Goal: Transaction & Acquisition: Purchase product/service

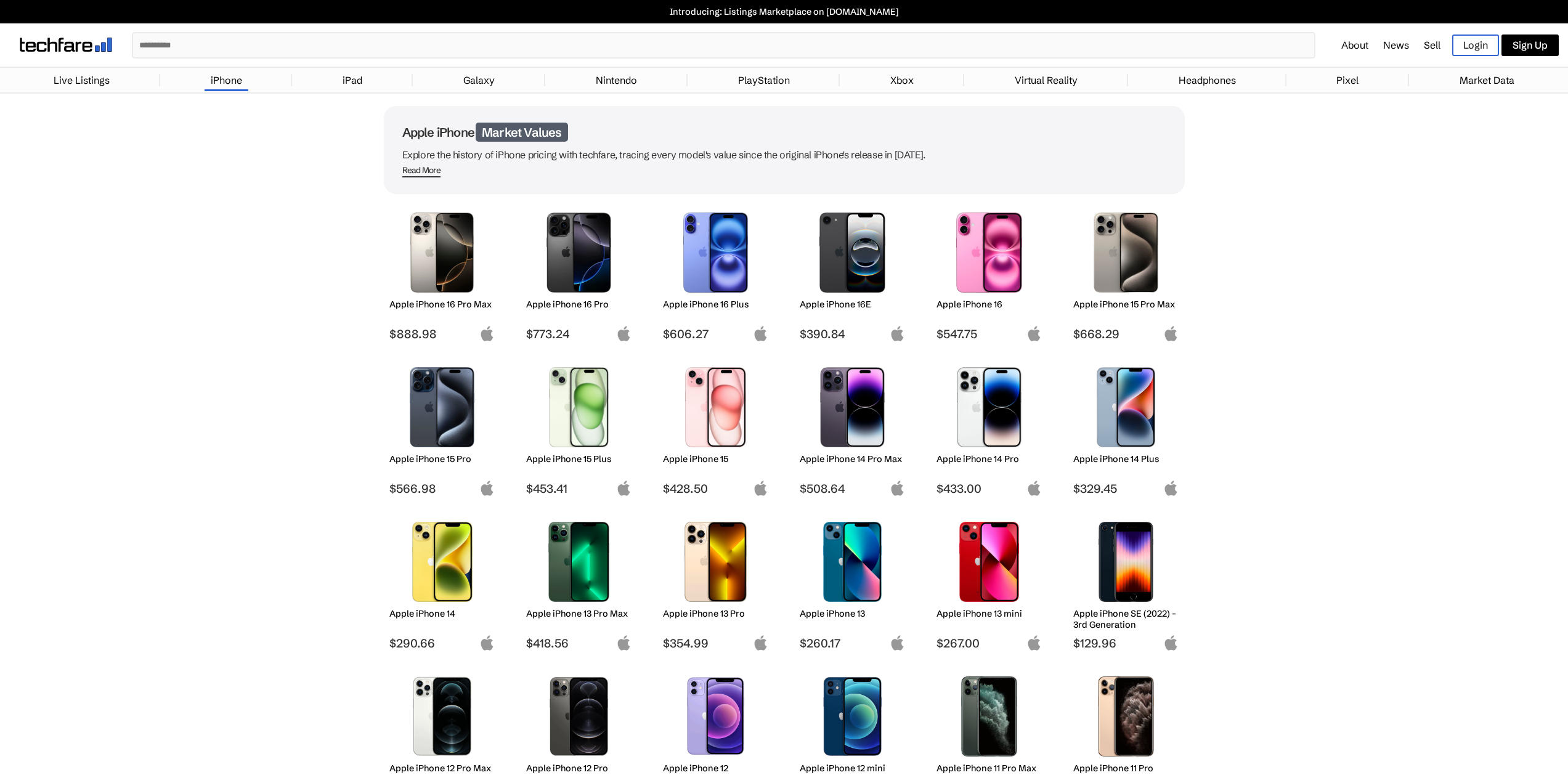
click at [600, 225] on img at bounding box center [578, 252] width 87 height 80
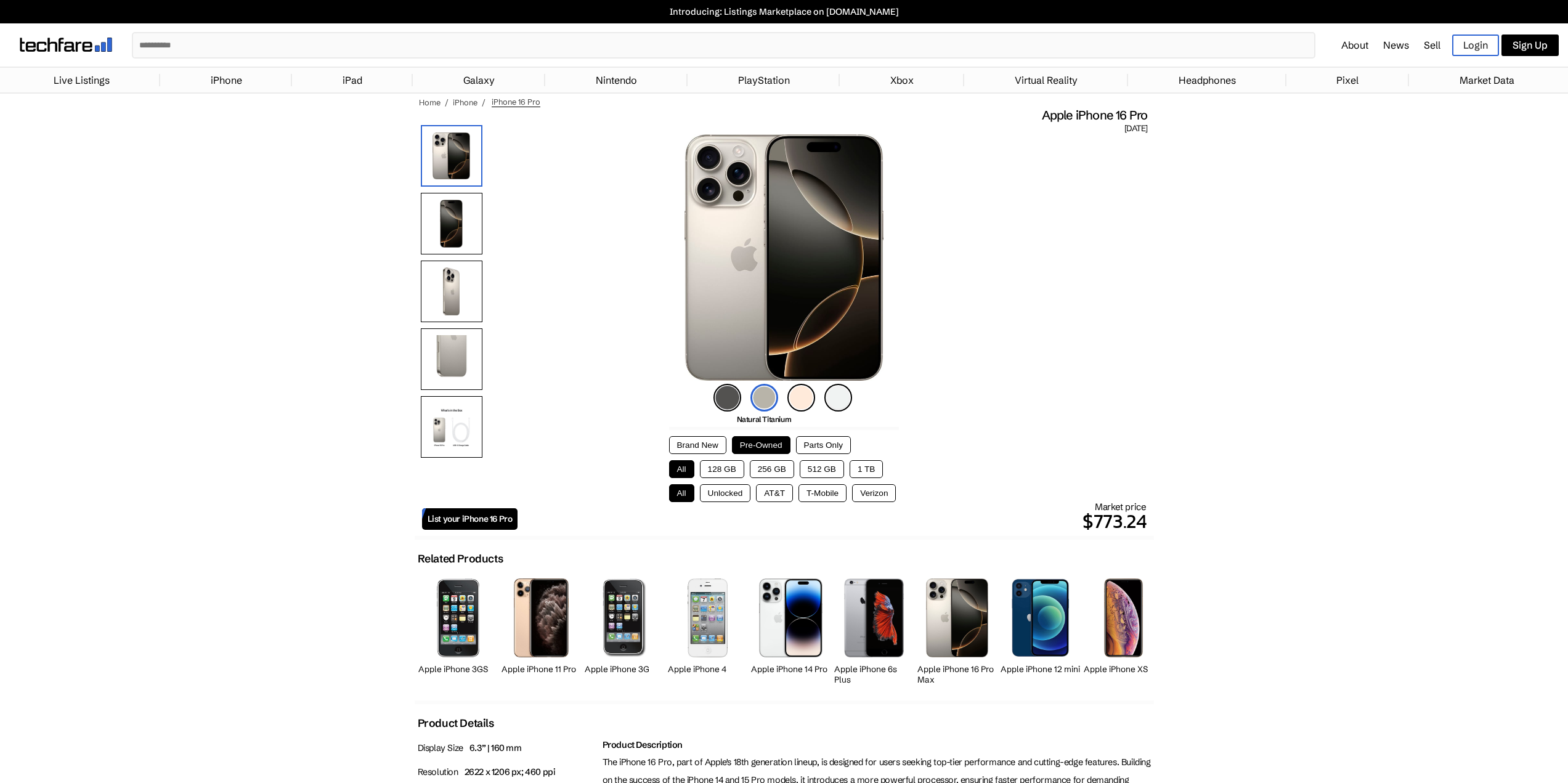
click at [726, 471] on button "128 GB" at bounding box center [722, 469] width 45 height 18
click at [695, 446] on button "Brand New" at bounding box center [697, 445] width 57 height 18
click at [758, 446] on button "Pre-Owned" at bounding box center [761, 445] width 58 height 18
click at [812, 399] on img at bounding box center [801, 397] width 28 height 28
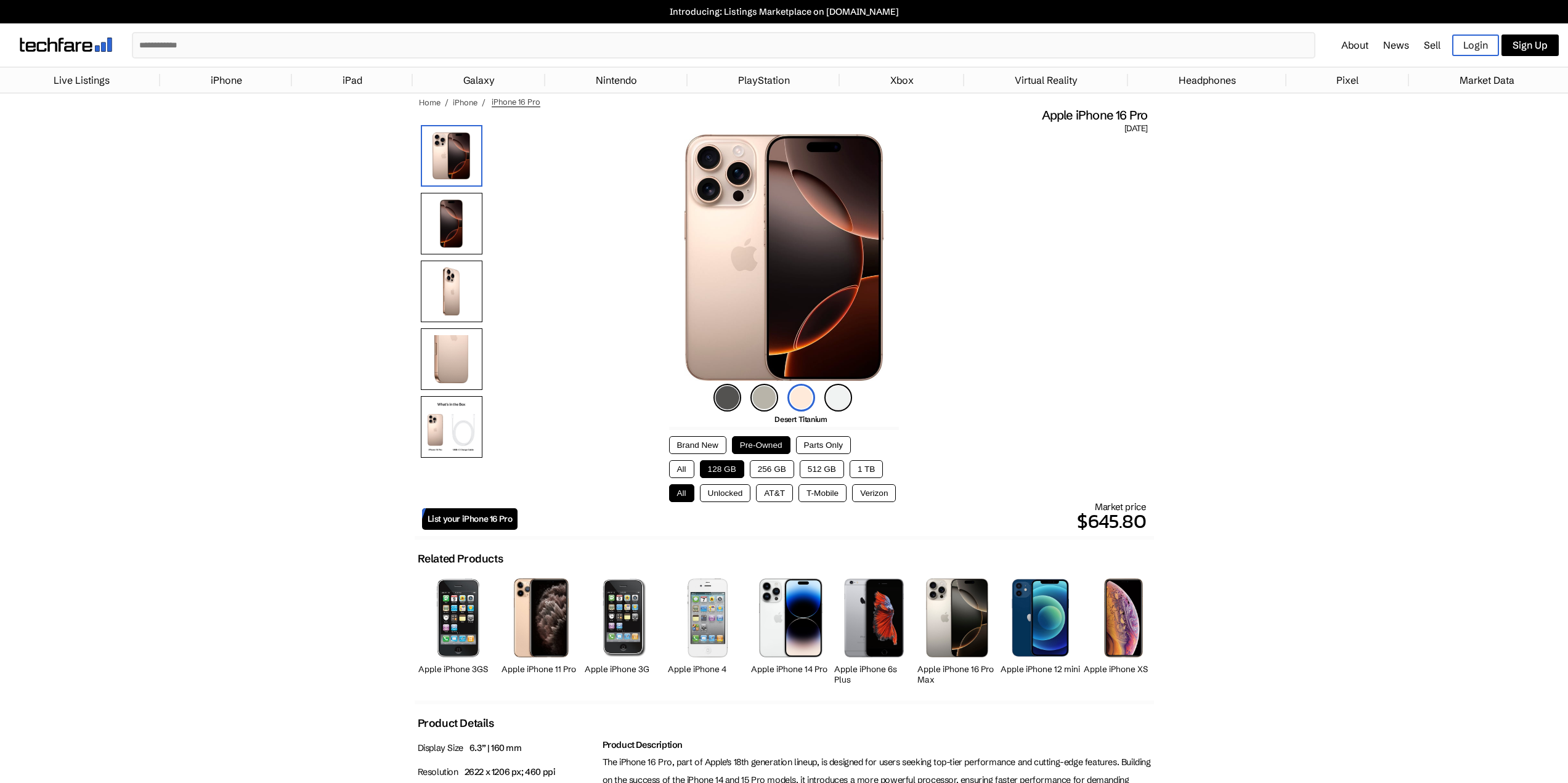
click at [846, 399] on img at bounding box center [838, 397] width 28 height 28
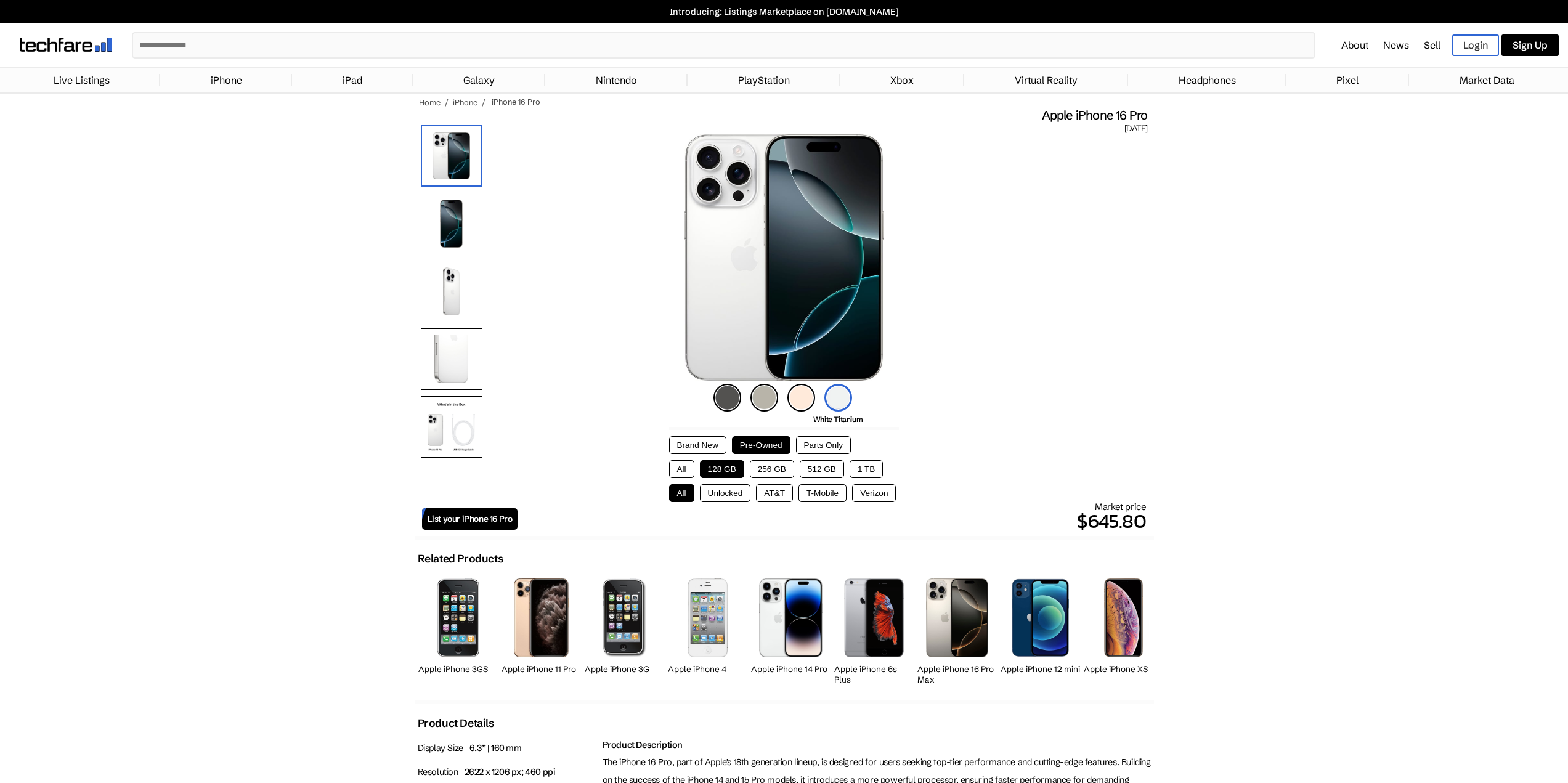
click at [728, 399] on img at bounding box center [727, 397] width 28 height 28
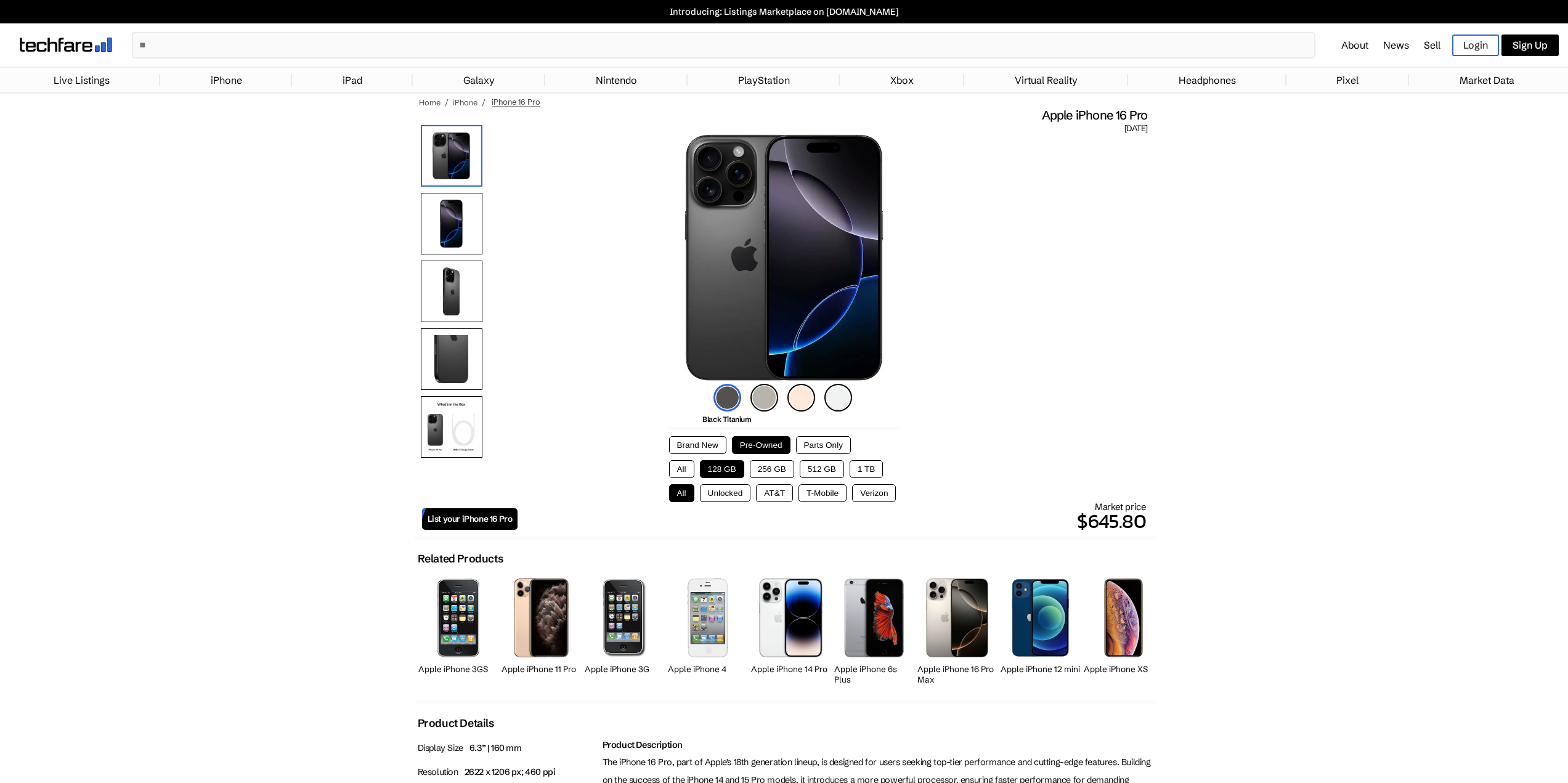
click at [707, 491] on button "Unlocked" at bounding box center [725, 493] width 51 height 18
click at [871, 493] on button "Verizon" at bounding box center [873, 493] width 44 height 18
click at [820, 495] on button "T-Mobile" at bounding box center [822, 493] width 48 height 18
click at [779, 501] on div "Market price $619.58" at bounding box center [831, 518] width 628 height 35
click at [774, 496] on button "AT&T" at bounding box center [774, 493] width 37 height 18
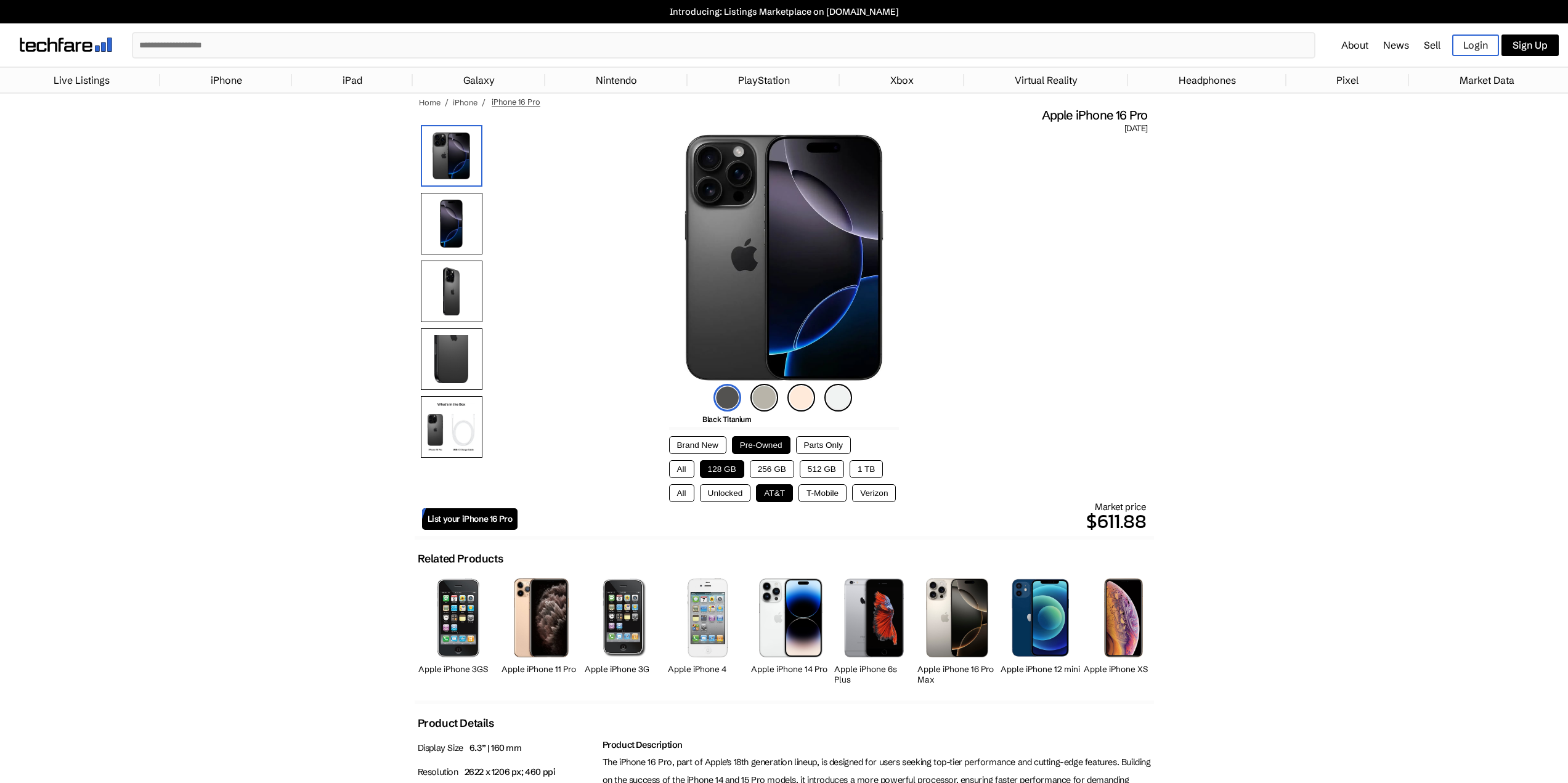
click at [715, 494] on button "Unlocked" at bounding box center [725, 493] width 51 height 18
click at [662, 488] on div "Black Titanium Natural Titanium Desert Titanium White Titanium Brand New Pre-Ow…" at bounding box center [784, 784] width 739 height 1301
click at [658, 491] on div "Black Titanium Natural Titanium Desert Titanium White Titanium Brand New Pre-Ow…" at bounding box center [784, 784] width 739 height 1301
click at [673, 491] on button "All" at bounding box center [681, 493] width 25 height 18
